Goal: Transaction & Acquisition: Obtain resource

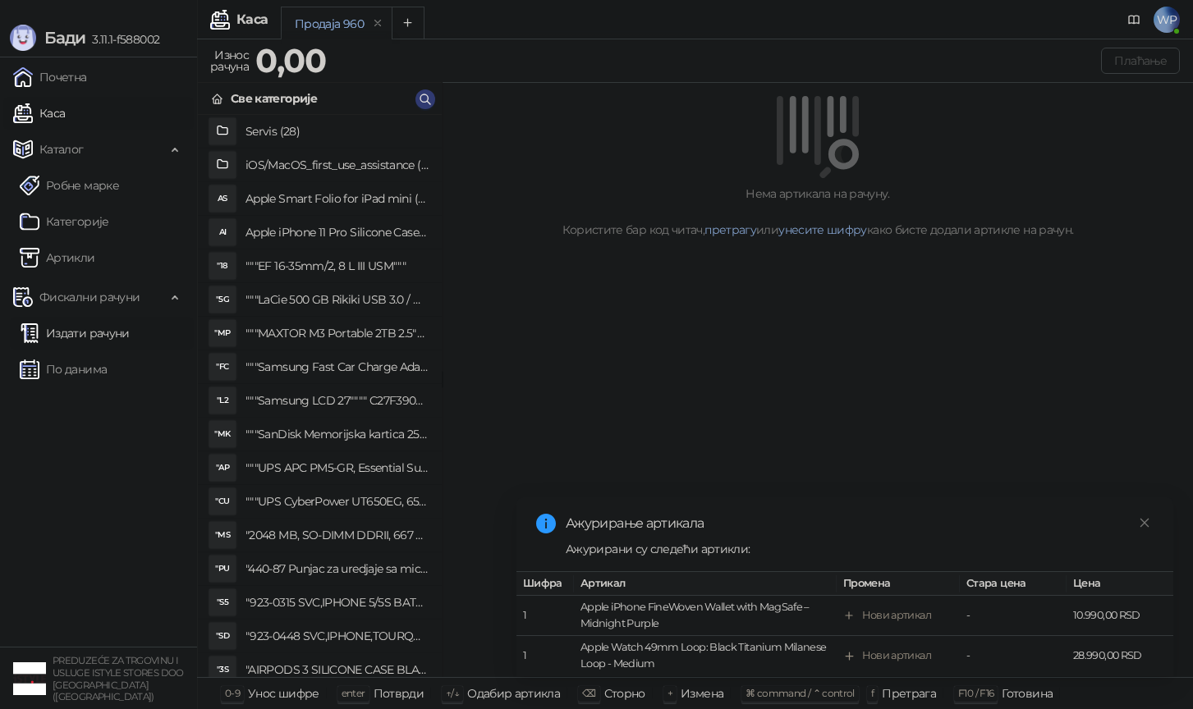
click at [78, 326] on link "Издати рачуни" at bounding box center [75, 333] width 110 height 33
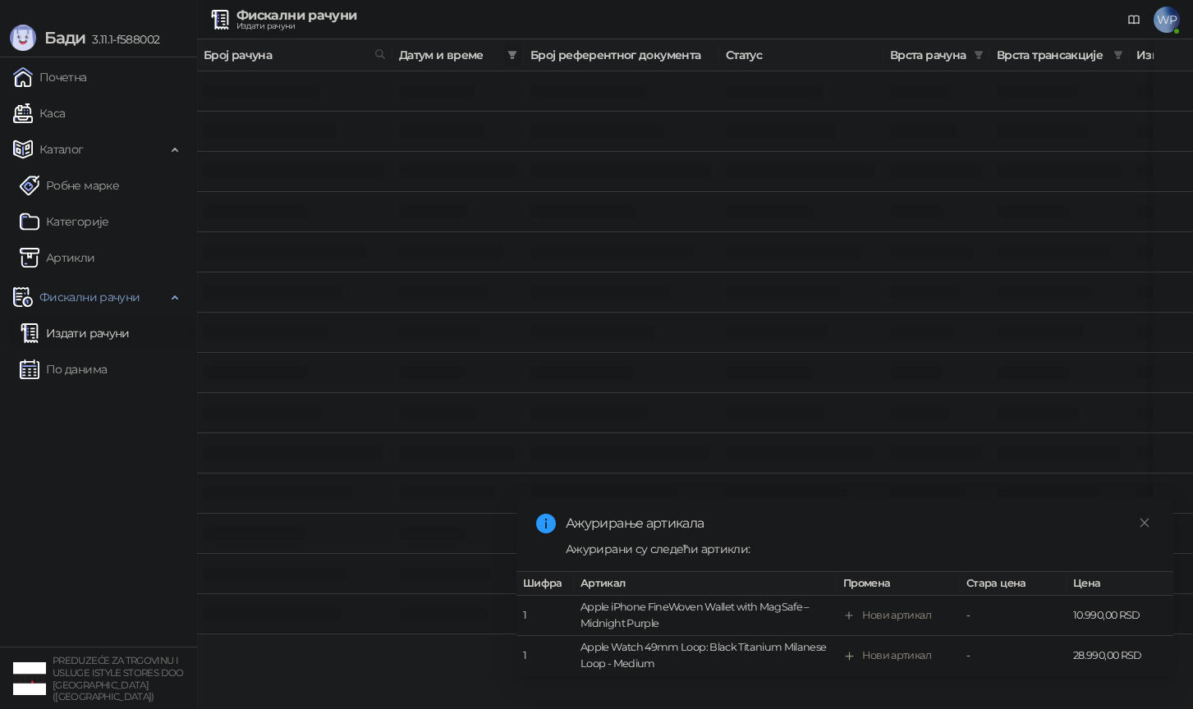
click at [506, 58] on span at bounding box center [512, 55] width 16 height 25
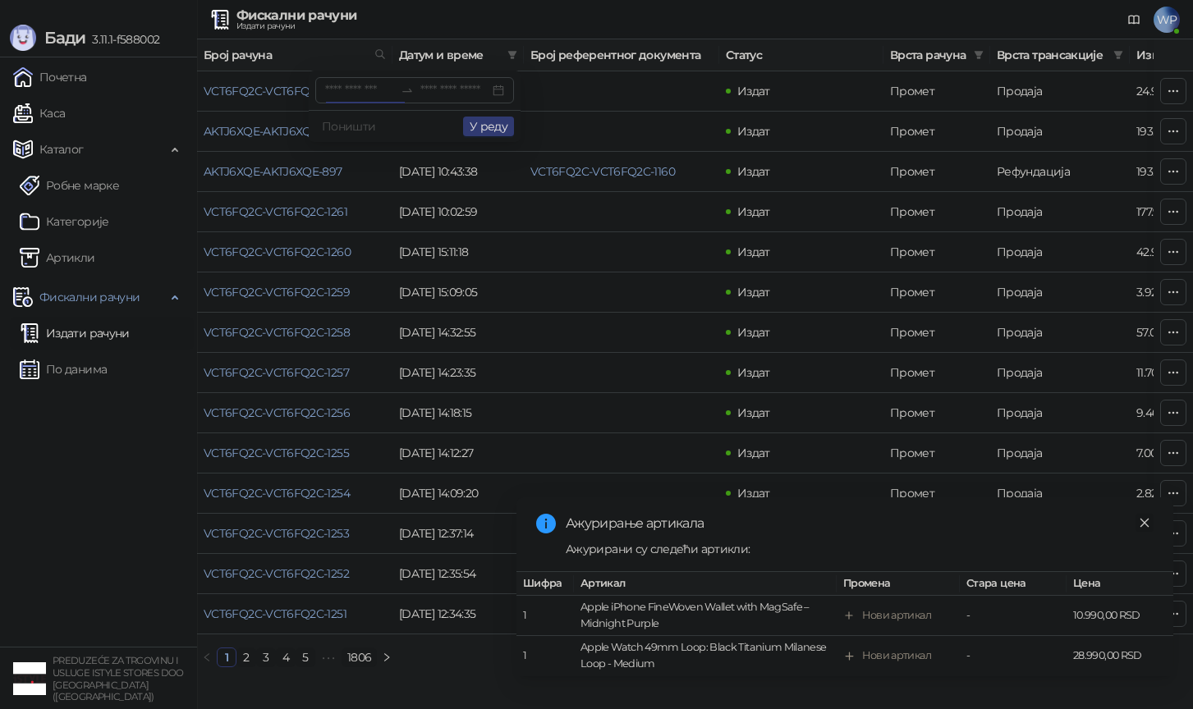
click at [1139, 524] on icon "close" at bounding box center [1144, 522] width 11 height 11
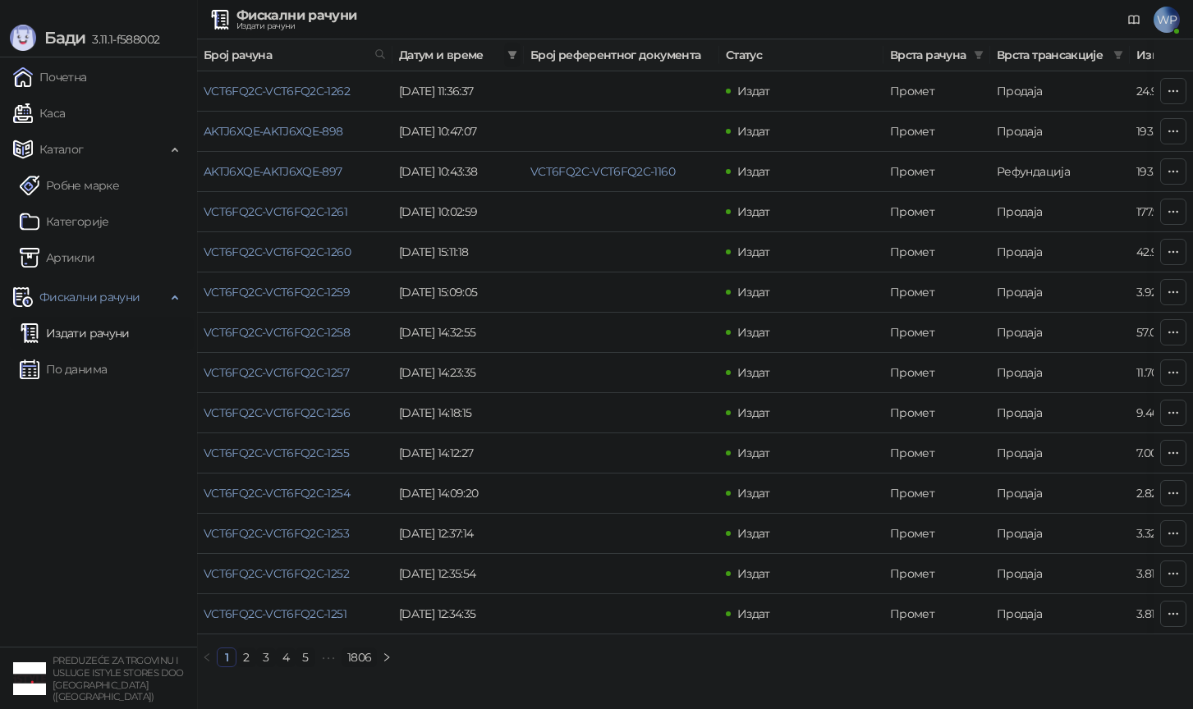
click at [511, 52] on icon "filter" at bounding box center [512, 55] width 9 height 8
click at [355, 90] on input at bounding box center [359, 90] width 69 height 18
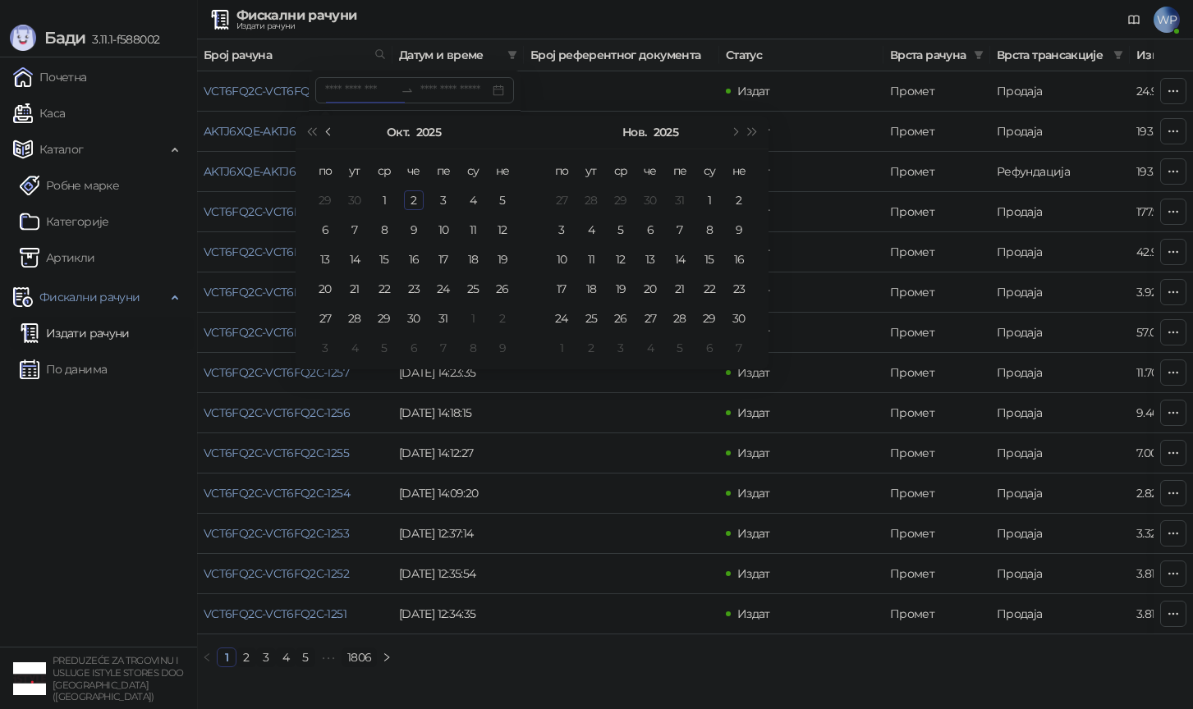
click at [332, 137] on button "Претходни месец (PageUp)" at bounding box center [329, 132] width 18 height 33
type input "**********"
click at [360, 254] on div "12" at bounding box center [355, 260] width 20 height 20
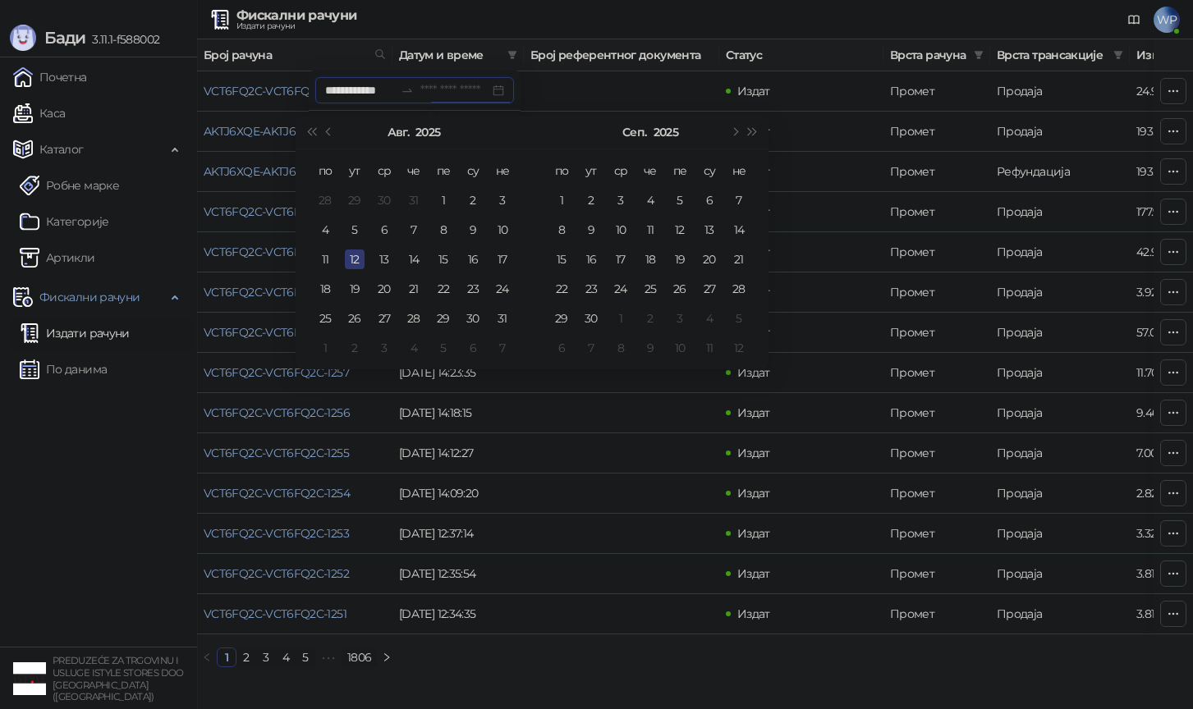
type input "**********"
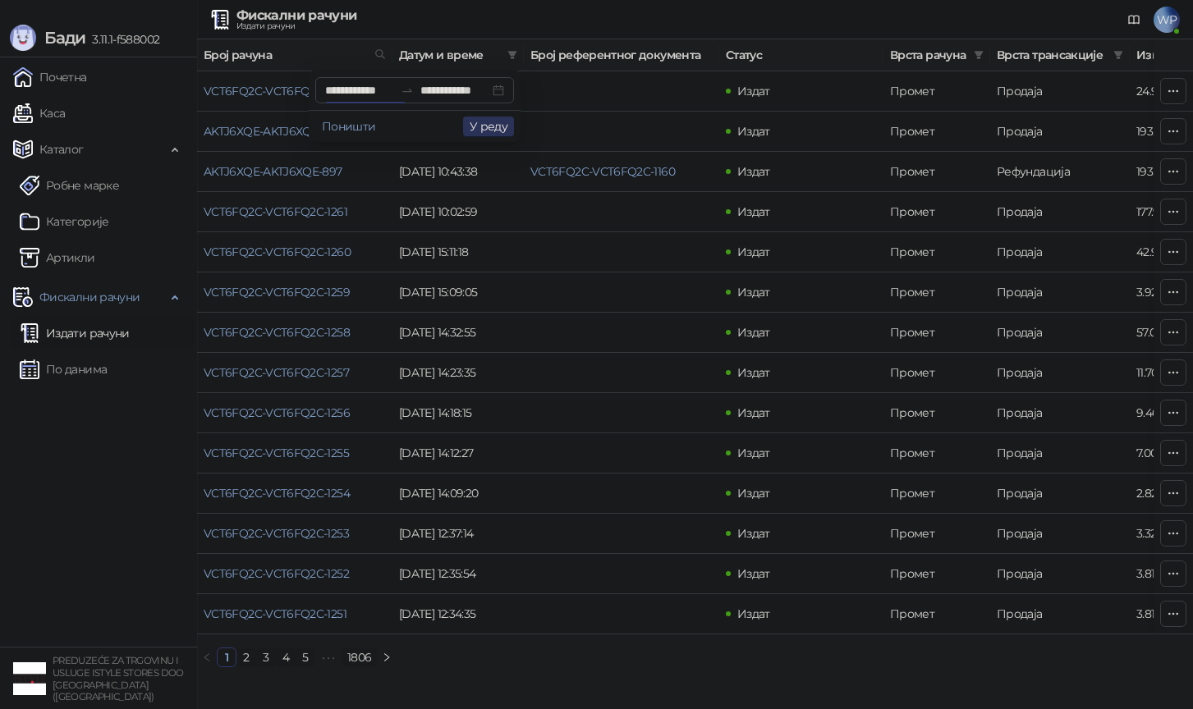
click at [481, 122] on button "У реду" at bounding box center [488, 127] width 51 height 20
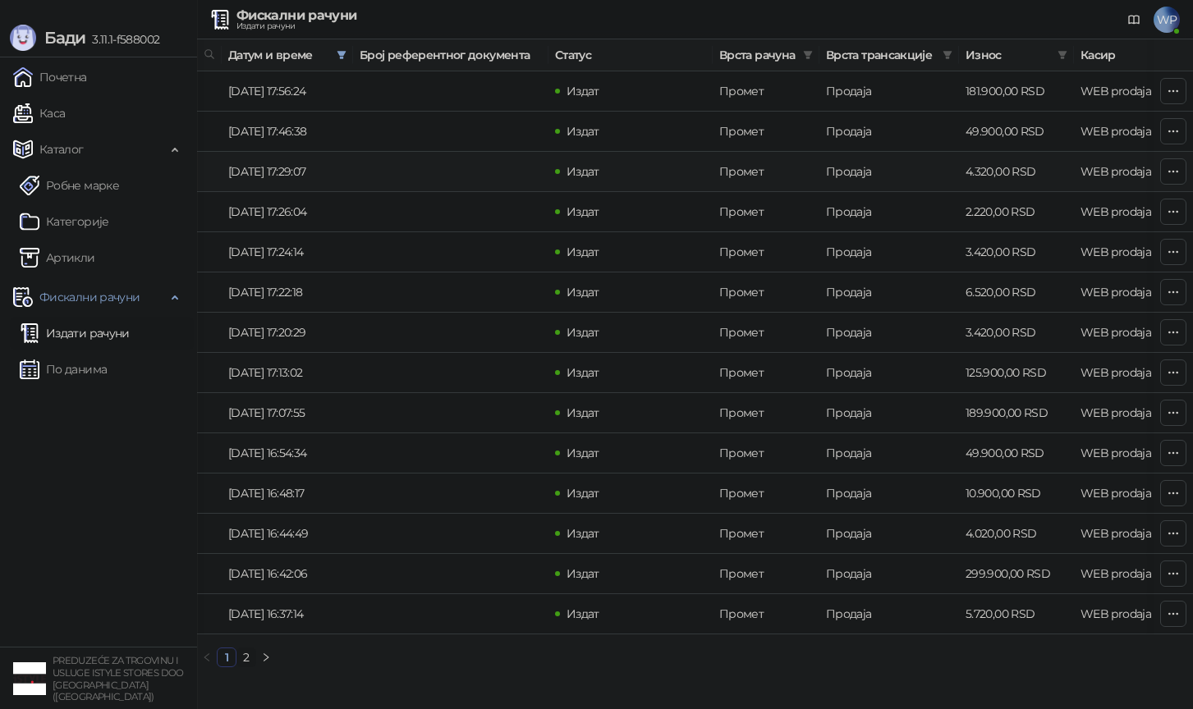
scroll to position [0, 158]
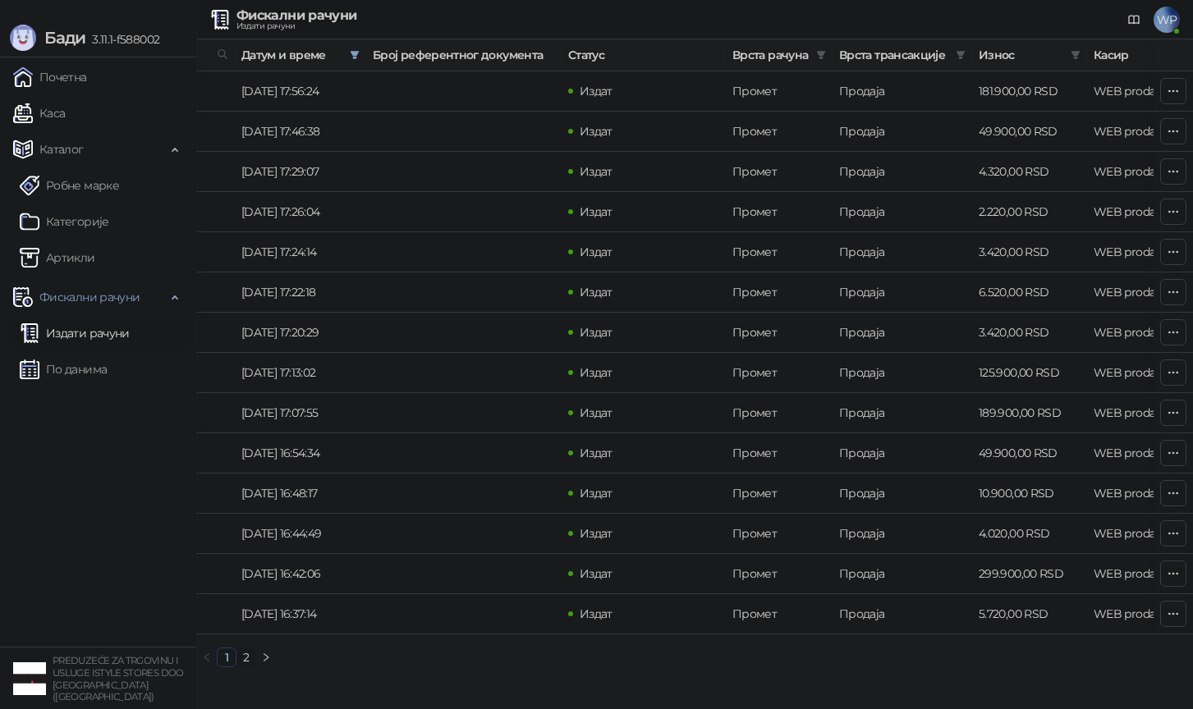
click at [245, 658] on link "2" at bounding box center [246, 657] width 18 height 18
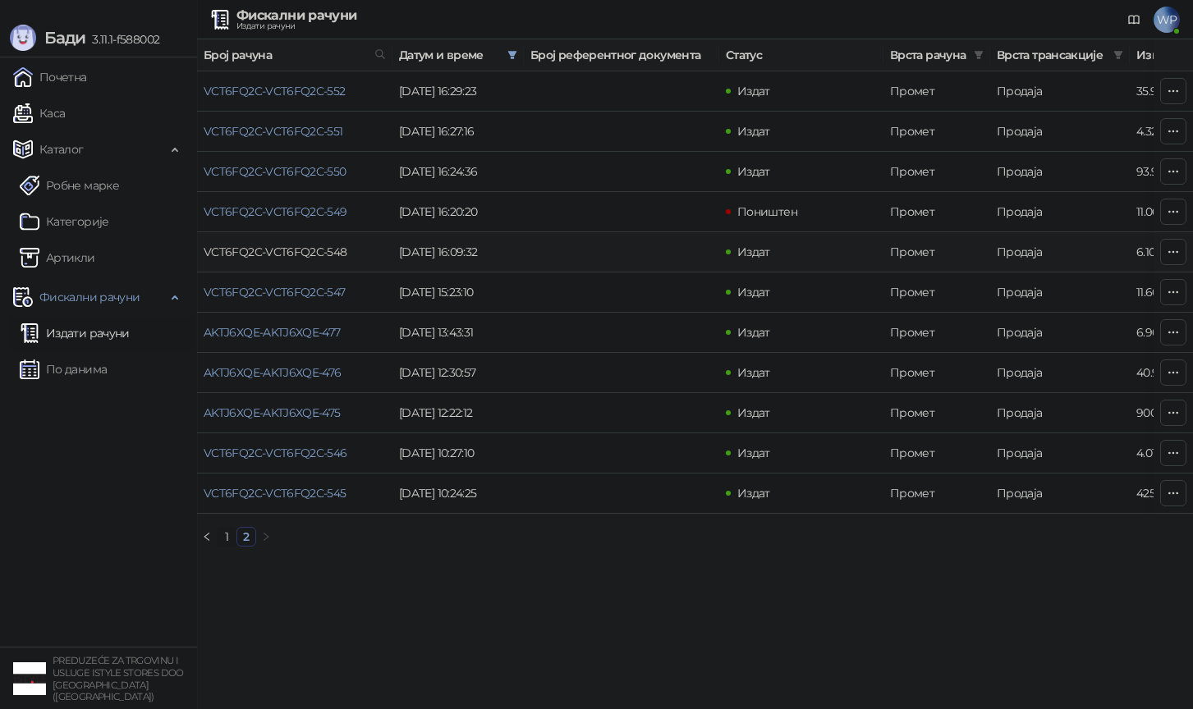
click at [310, 250] on link "VCT6FQ2C-VCT6FQ2C-548" at bounding box center [276, 252] width 144 height 15
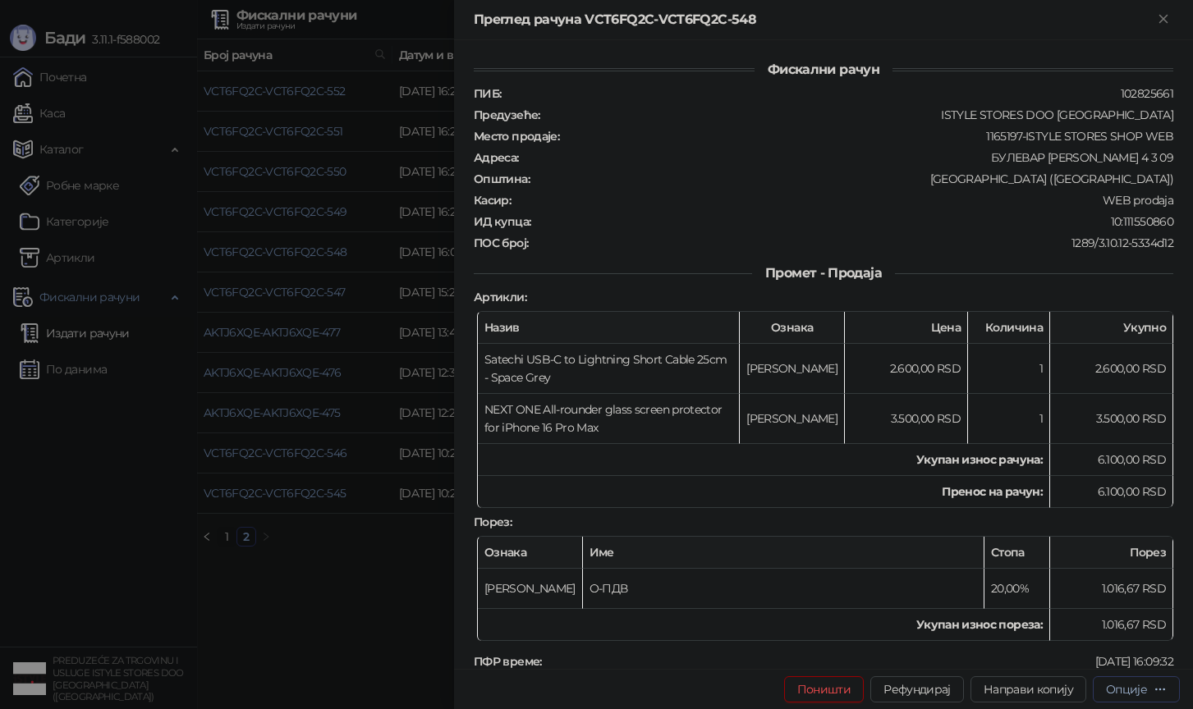
click at [1119, 679] on button "Опције" at bounding box center [1136, 689] width 87 height 26
click at [1119, 658] on span "Преузми у ПДФ формату" at bounding box center [1066, 657] width 200 height 18
